Goal: Task Accomplishment & Management: Complete application form

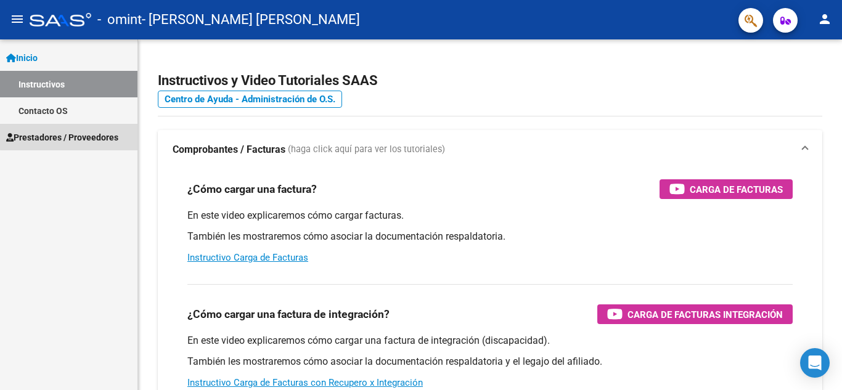
click at [99, 135] on span "Prestadores / Proveedores" at bounding box center [62, 138] width 112 height 14
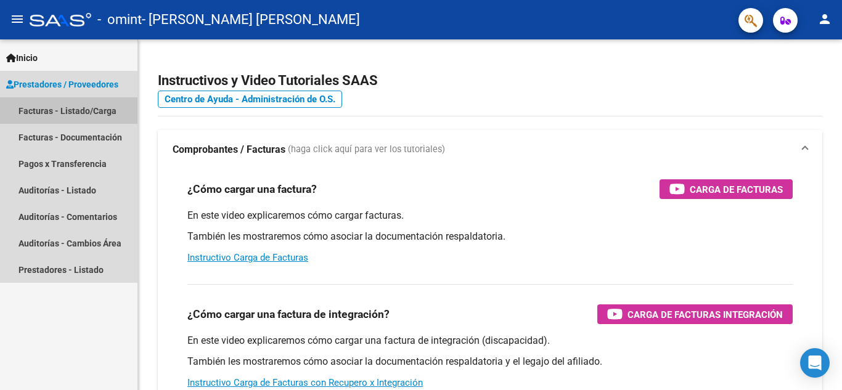
click at [105, 108] on link "Facturas - Listado/Carga" at bounding box center [68, 110] width 137 height 26
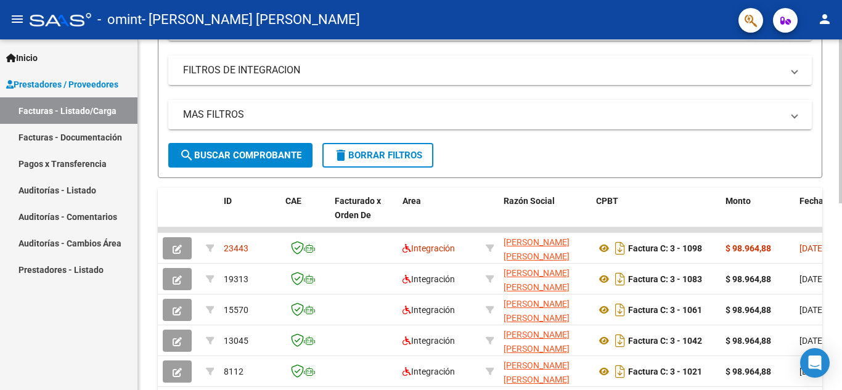
scroll to position [227, 0]
click at [841, 200] on div at bounding box center [840, 230] width 3 height 164
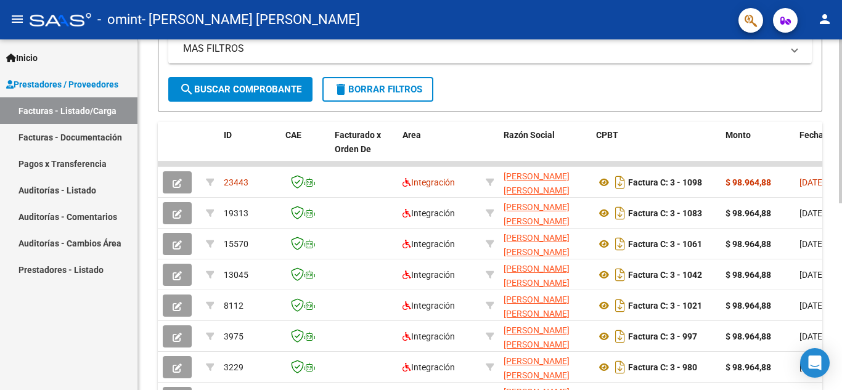
scroll to position [295, 0]
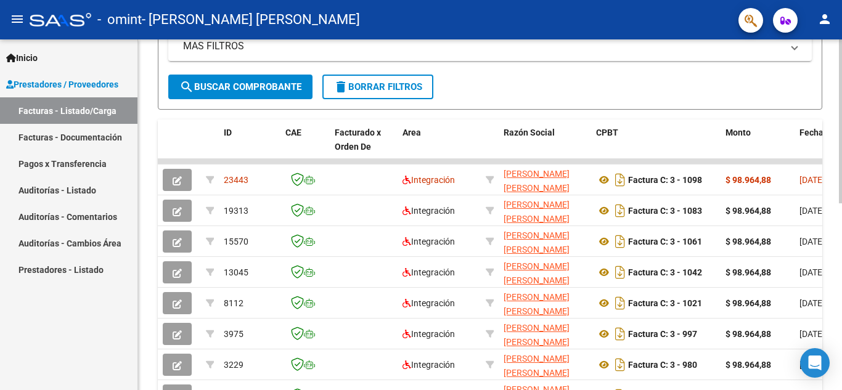
click at [841, 199] on div at bounding box center [840, 263] width 3 height 164
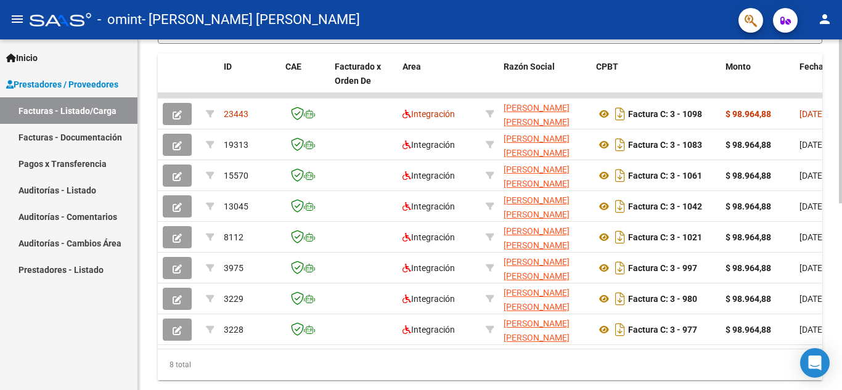
scroll to position [401, 0]
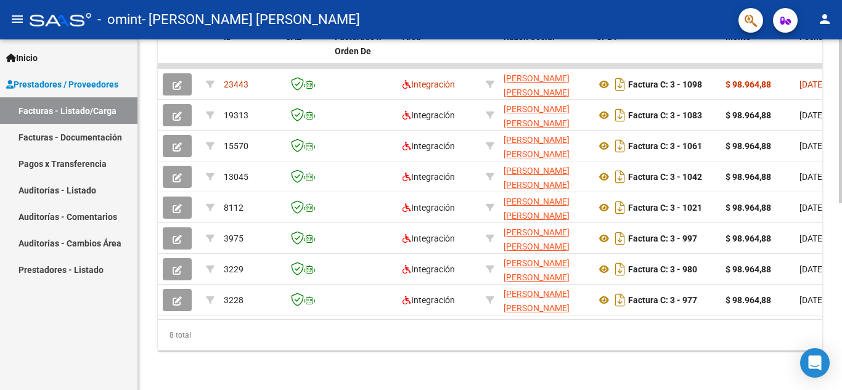
click at [841, 279] on div at bounding box center [840, 308] width 3 height 164
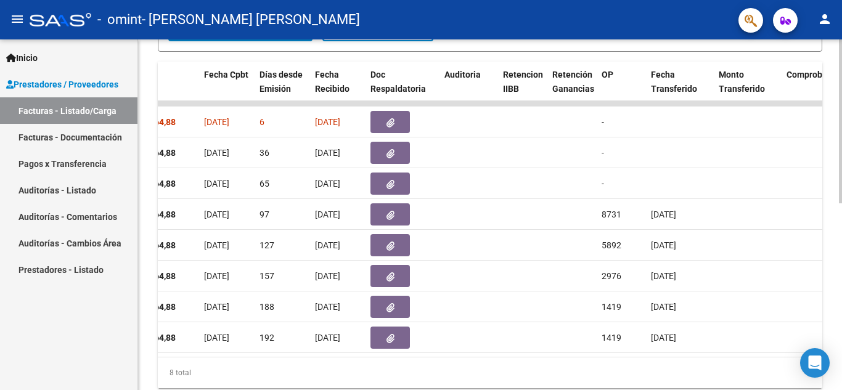
scroll to position [346, 0]
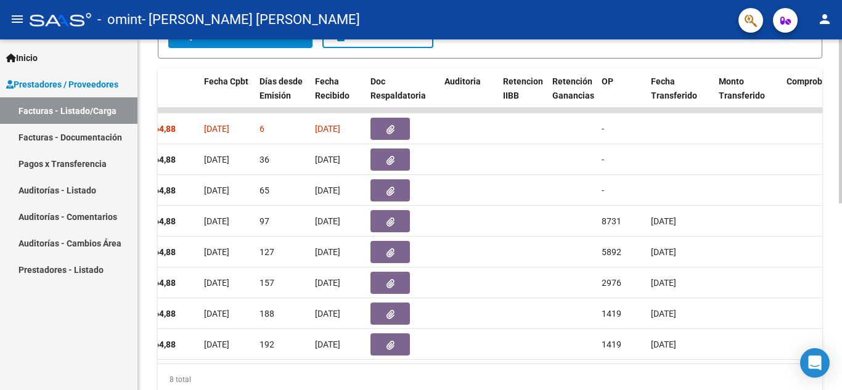
click at [841, 216] on div at bounding box center [840, 287] width 3 height 164
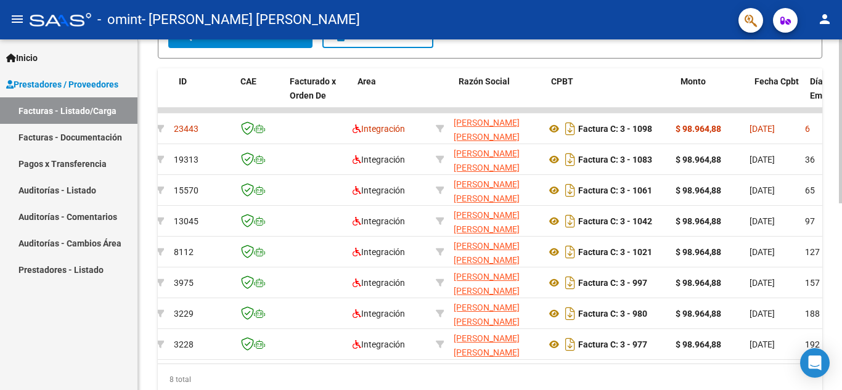
scroll to position [0, 0]
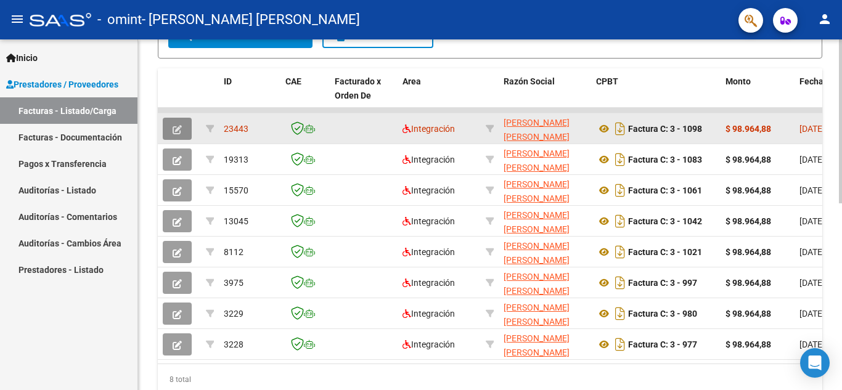
click at [182, 132] on button "button" at bounding box center [177, 129] width 29 height 22
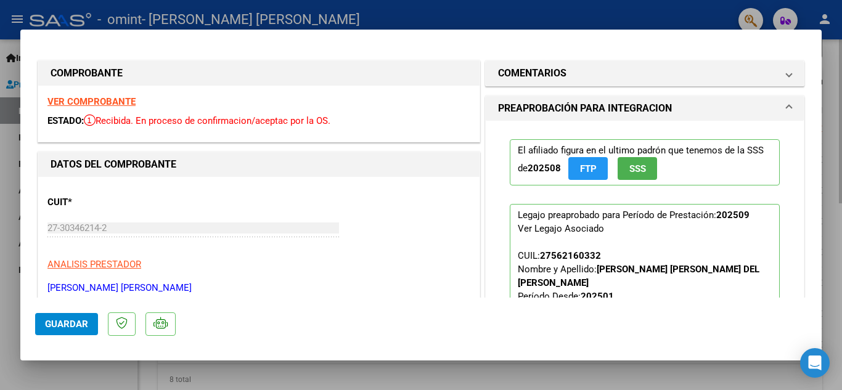
drag, startPoint x: 825, startPoint y: 83, endPoint x: 826, endPoint y: 108, distance: 25.9
click at [826, 108] on div at bounding box center [421, 195] width 842 height 390
type input "$ 0,00"
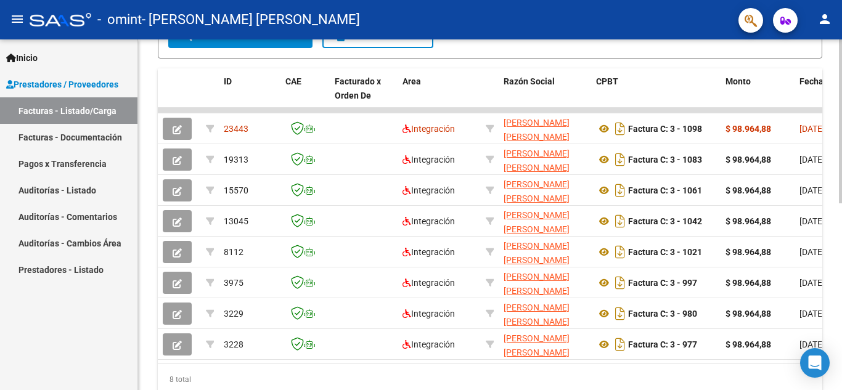
scroll to position [346, 0]
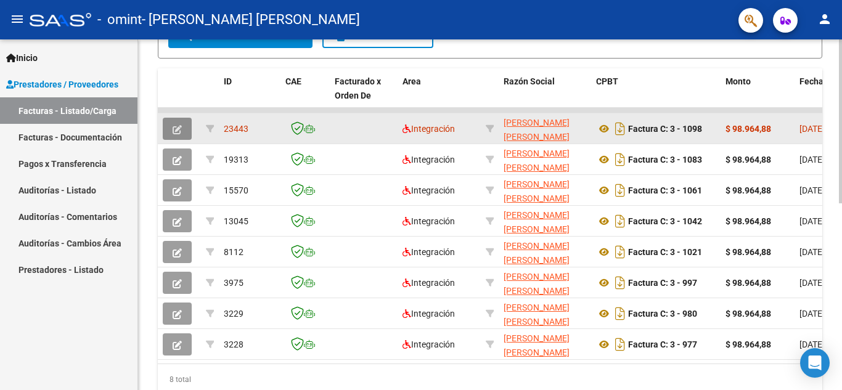
click at [177, 134] on icon "button" at bounding box center [177, 129] width 9 height 9
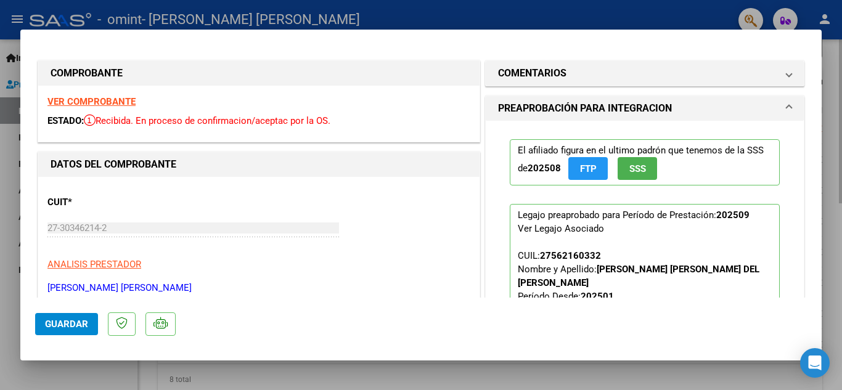
drag, startPoint x: 821, startPoint y: 91, endPoint x: 827, endPoint y: 116, distance: 25.3
click at [827, 116] on div at bounding box center [421, 195] width 842 height 390
type input "$ 0,00"
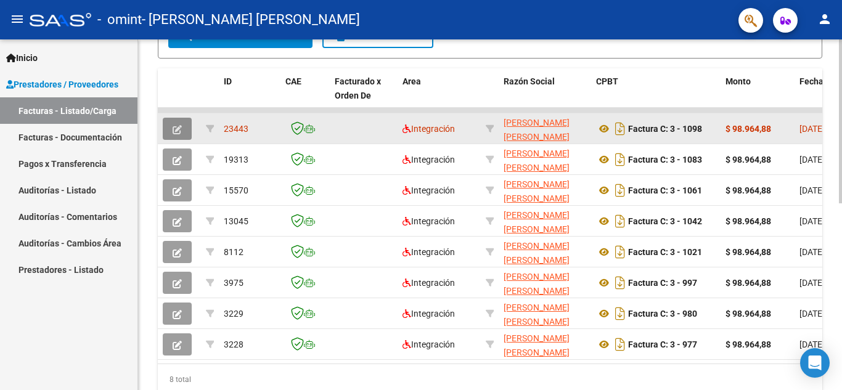
click at [172, 131] on button "button" at bounding box center [177, 129] width 29 height 22
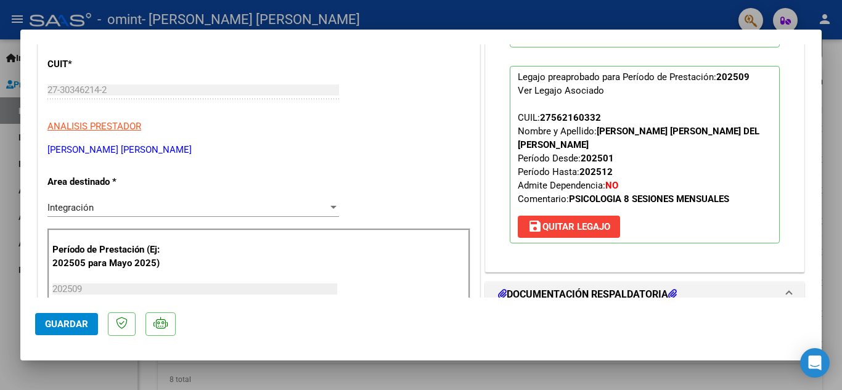
scroll to position [0, 0]
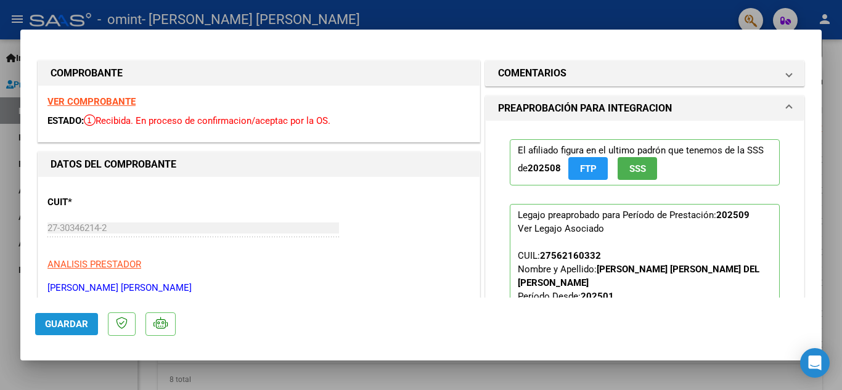
click at [75, 330] on button "Guardar" at bounding box center [66, 324] width 63 height 22
